Goal: Information Seeking & Learning: Check status

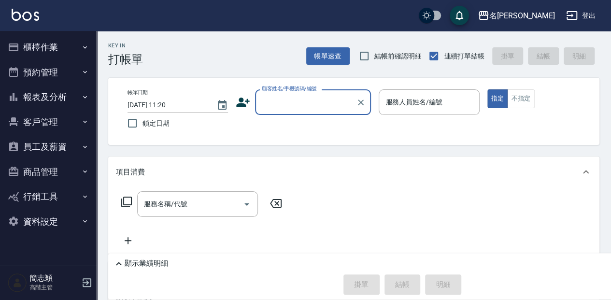
click at [47, 98] on button "報表及分析" at bounding box center [48, 97] width 89 height 25
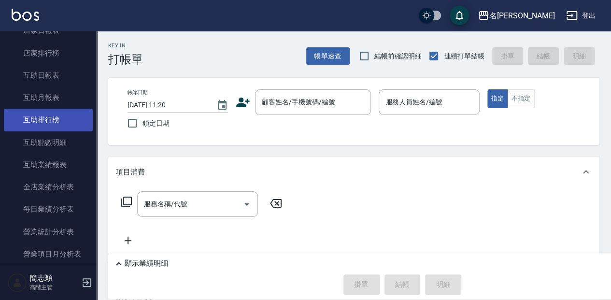
scroll to position [225, 0]
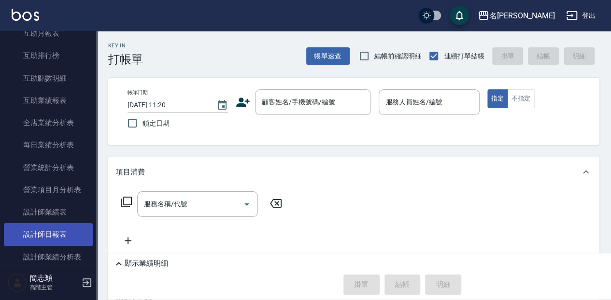
click at [58, 226] on link "設計師日報表" at bounding box center [48, 234] width 89 height 22
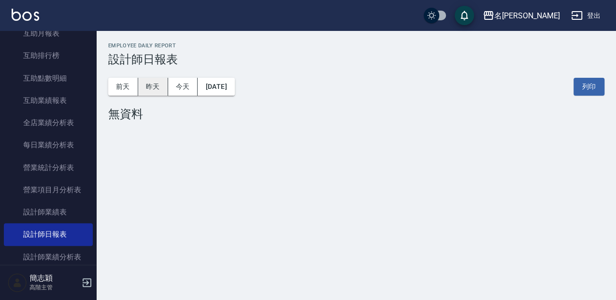
click at [150, 92] on button "昨天" at bounding box center [153, 87] width 30 height 18
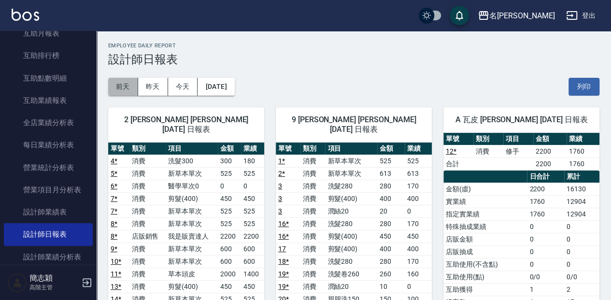
click at [118, 88] on button "前天" at bounding box center [123, 87] width 30 height 18
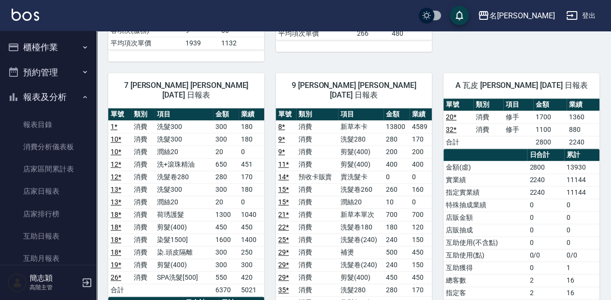
scroll to position [472, 0]
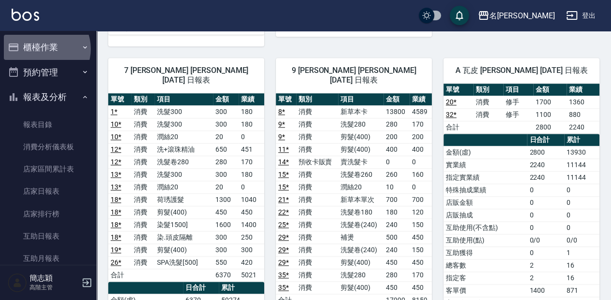
click at [44, 49] on button "櫃檯作業" at bounding box center [48, 47] width 89 height 25
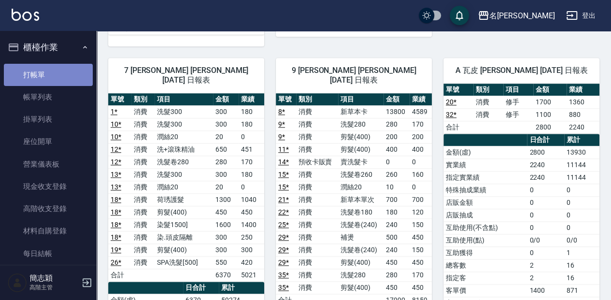
click at [53, 79] on link "打帳單" at bounding box center [48, 75] width 89 height 22
